Goal: Feedback & Contribution: Leave review/rating

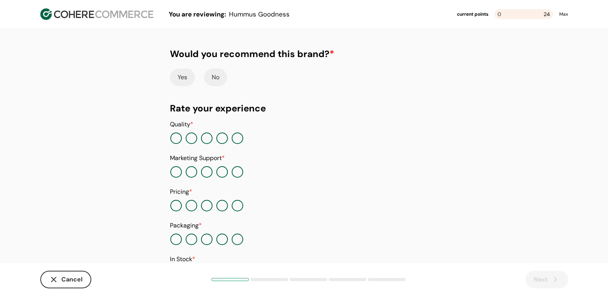
click at [183, 76] on button "Yes" at bounding box center [182, 78] width 25 height 18
click at [238, 138] on button "button" at bounding box center [238, 139] width 12 height 12
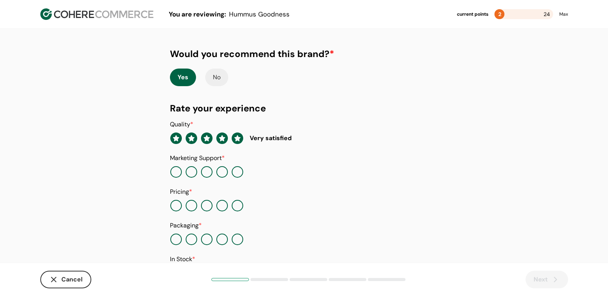
click at [237, 206] on button "button" at bounding box center [238, 206] width 12 height 12
click at [234, 235] on button "button" at bounding box center [238, 240] width 12 height 12
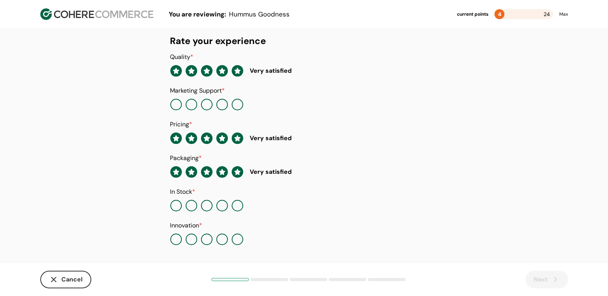
scroll to position [69, 0]
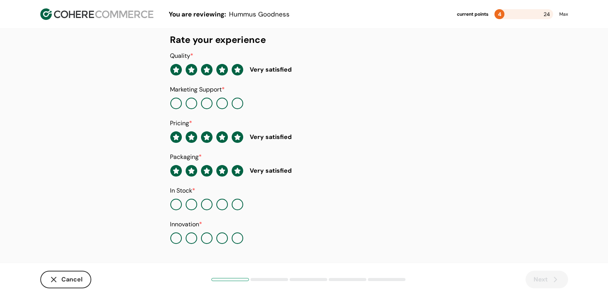
click at [239, 102] on button "button" at bounding box center [238, 104] width 12 height 12
click at [237, 203] on button "button" at bounding box center [238, 205] width 12 height 12
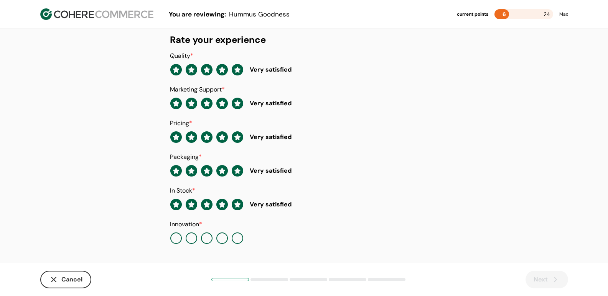
click at [237, 238] on button "button" at bounding box center [238, 239] width 12 height 12
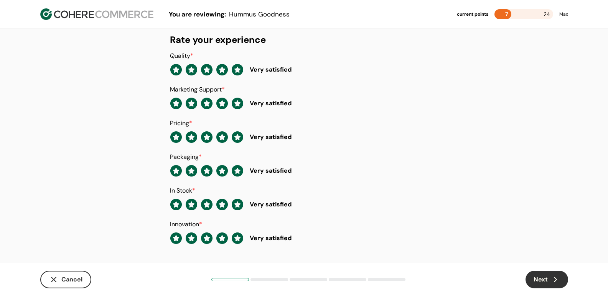
click at [544, 281] on button "Next" at bounding box center [546, 280] width 43 height 18
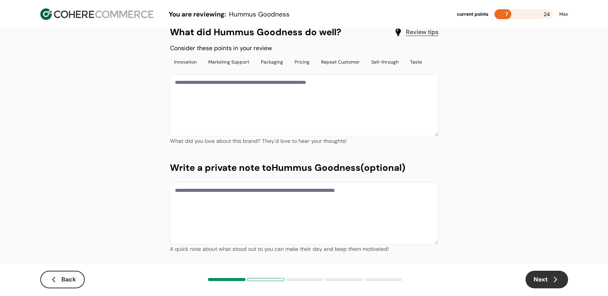
scroll to position [31, 0]
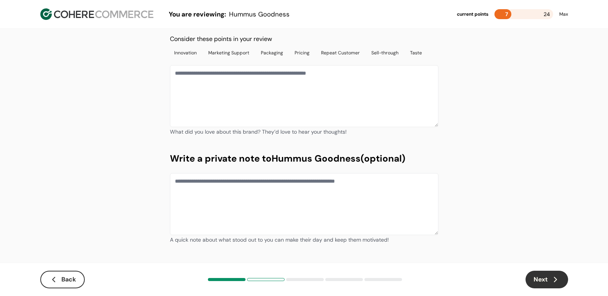
click at [227, 100] on textarea at bounding box center [304, 96] width 268 height 62
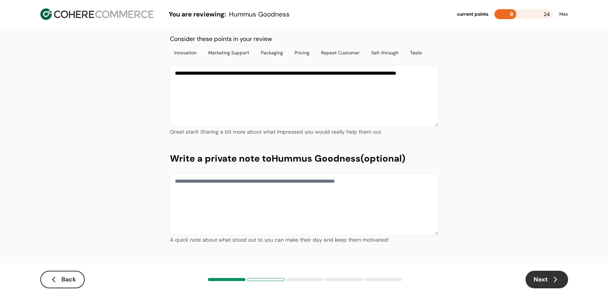
type textarea "**********"
click at [548, 276] on button "Next" at bounding box center [546, 280] width 43 height 18
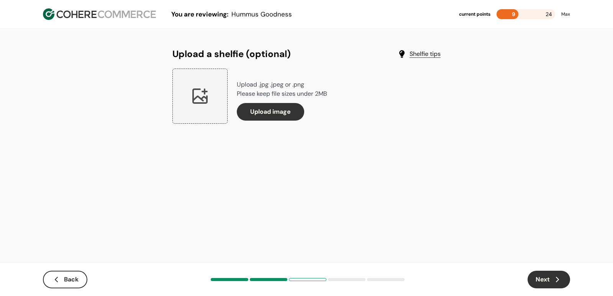
click at [550, 274] on button "Next" at bounding box center [549, 280] width 43 height 18
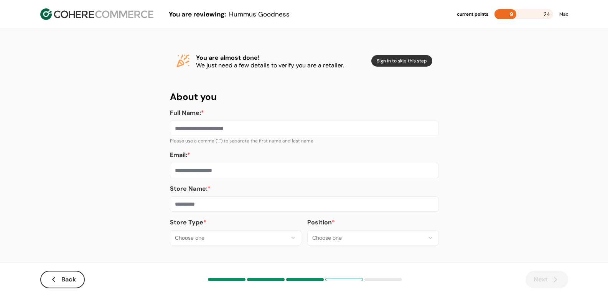
click at [242, 128] on input at bounding box center [304, 128] width 268 height 15
type input "**********"
click at [219, 172] on input at bounding box center [304, 170] width 268 height 15
type input "**********"
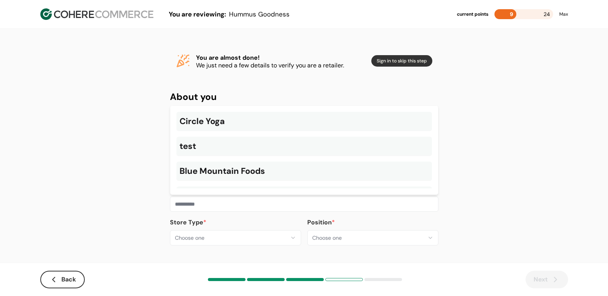
click at [227, 203] on input at bounding box center [304, 204] width 268 height 15
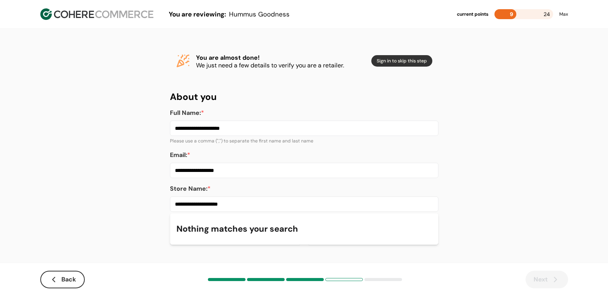
scroll to position [1, 0]
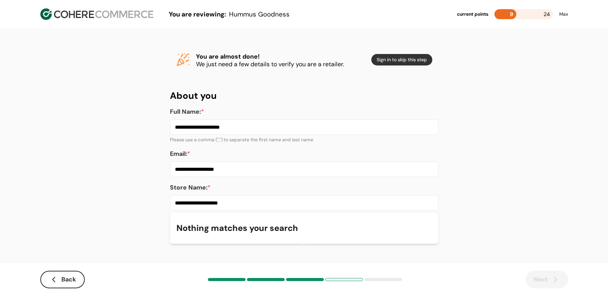
type input "**********"
